Goal: Transaction & Acquisition: Purchase product/service

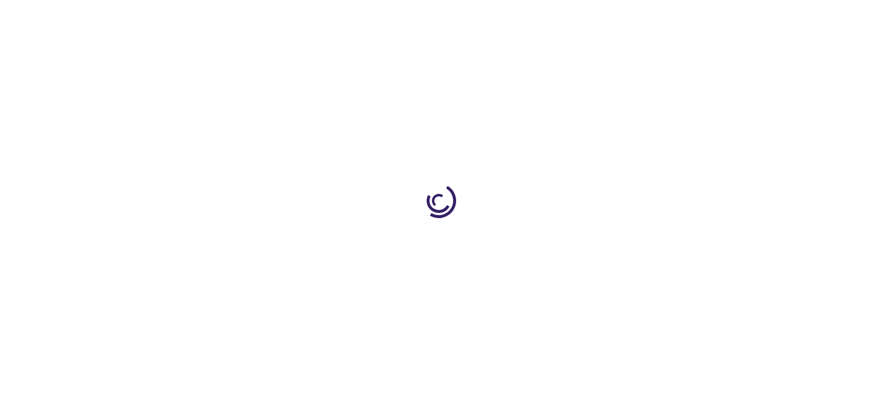
type input "1"
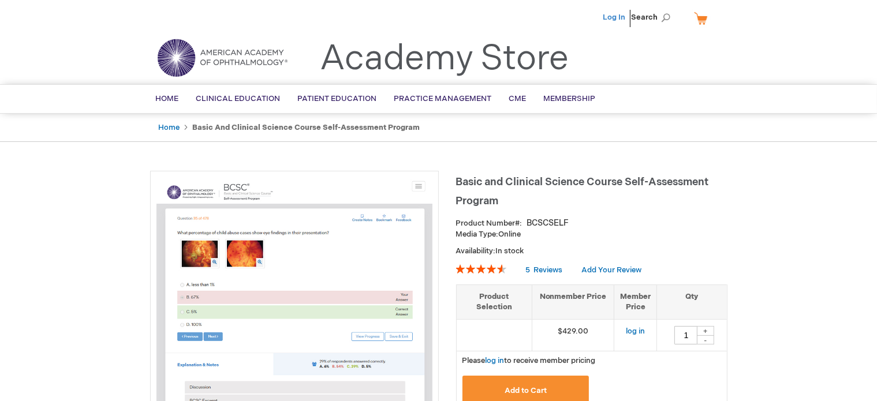
click at [614, 13] on link "Log In" at bounding box center [614, 17] width 23 height 9
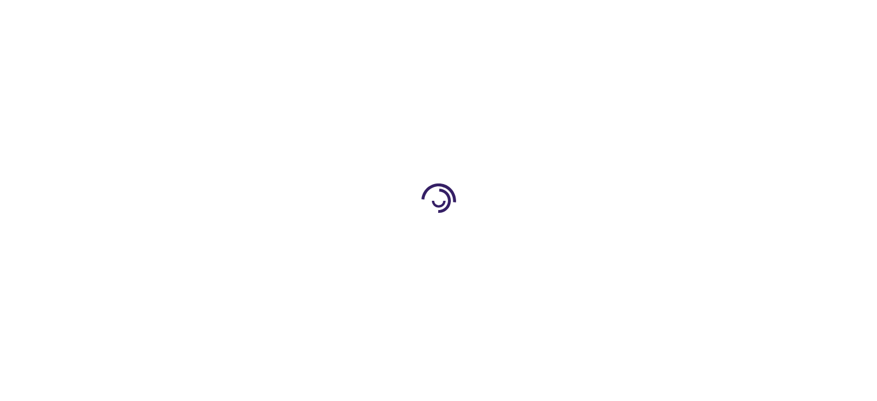
type input "1"
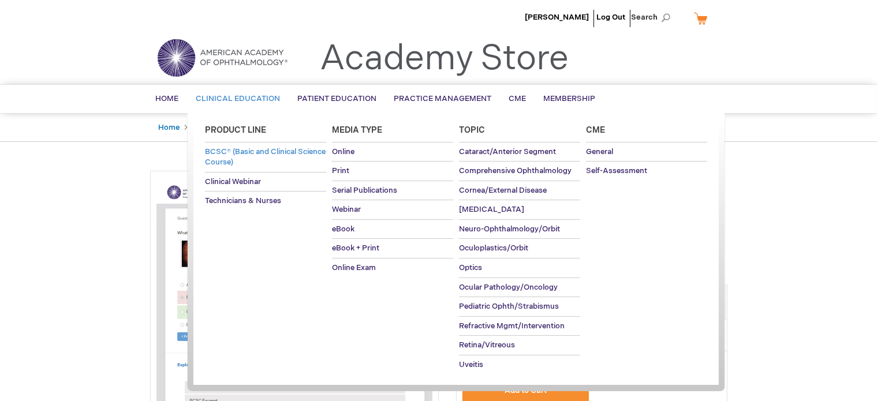
click at [230, 155] on span "BCSC® (Basic and Clinical Science Course)" at bounding box center [265, 157] width 121 height 20
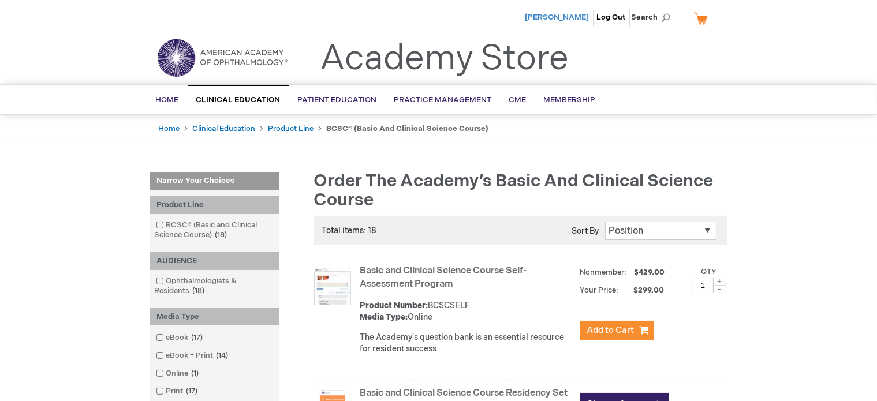
click at [546, 21] on span "[PERSON_NAME]" at bounding box center [557, 17] width 64 height 9
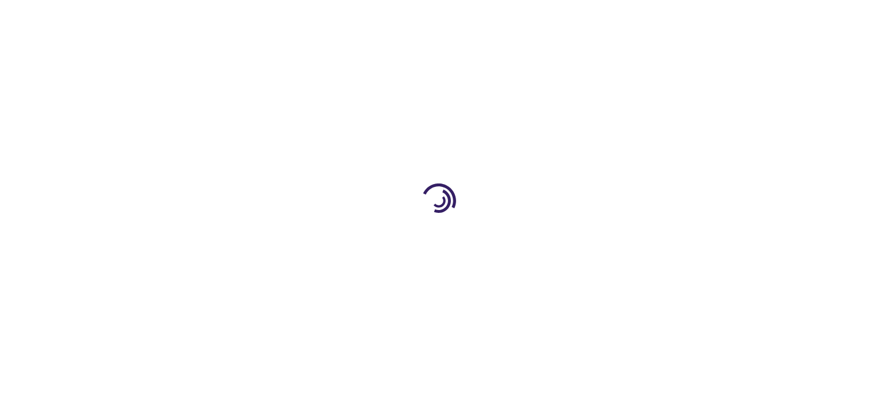
type input "1"
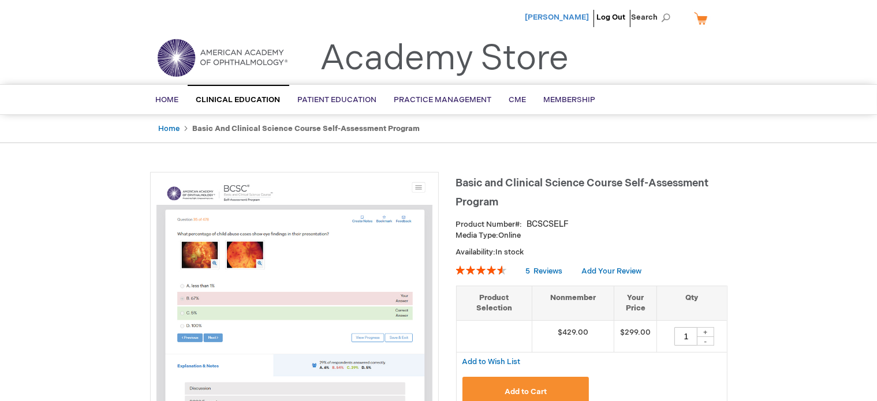
click at [569, 17] on span "[PERSON_NAME]" at bounding box center [557, 17] width 64 height 9
